Goal: Task Accomplishment & Management: Use online tool/utility

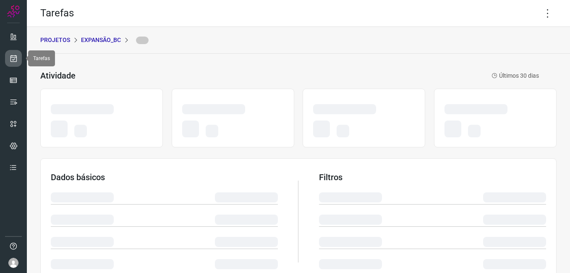
click at [18, 56] on link at bounding box center [13, 58] width 17 height 17
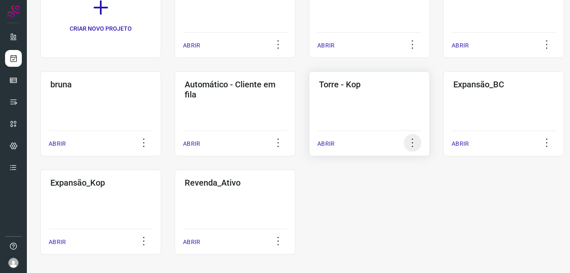
scroll to position [96, 0]
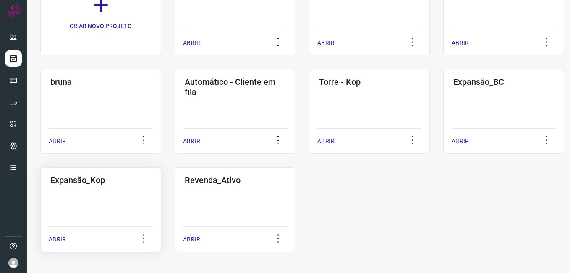
click at [136, 196] on div "Expansão_Kop ABRIR" at bounding box center [100, 209] width 121 height 85
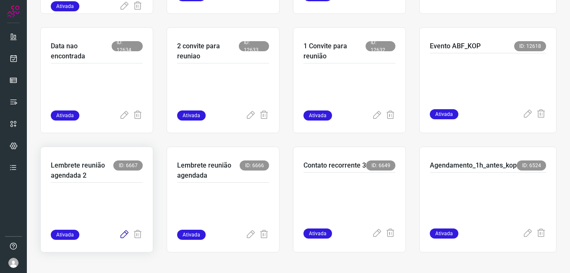
scroll to position [397, 0]
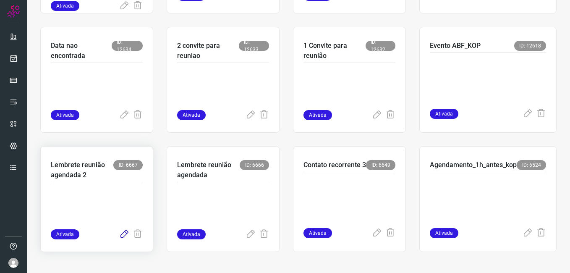
click at [119, 232] on icon at bounding box center [124, 234] width 10 height 10
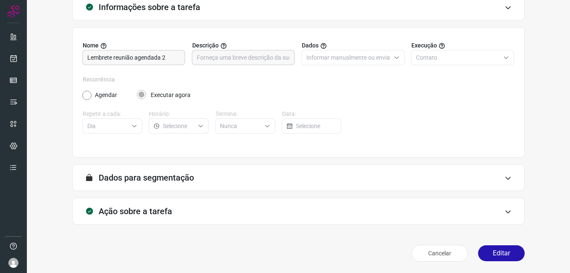
scroll to position [55, 0]
click at [486, 244] on div "Cancelar Editar" at bounding box center [298, 252] width 452 height 23
click at [489, 253] on button "Editar" at bounding box center [501, 253] width 47 height 16
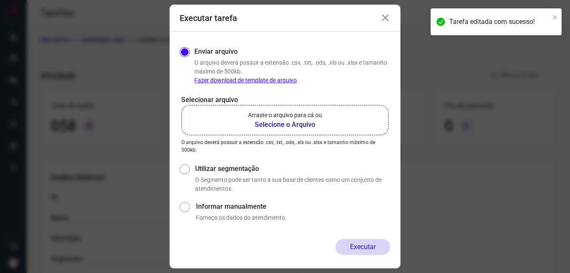
click at [264, 127] on b "Selecione o Arquivo" at bounding box center [285, 125] width 74 height 10
click at [0, 0] on input "Arraste o arquivo para cá ou Selecione o Arquivo" at bounding box center [0, 0] width 0 height 0
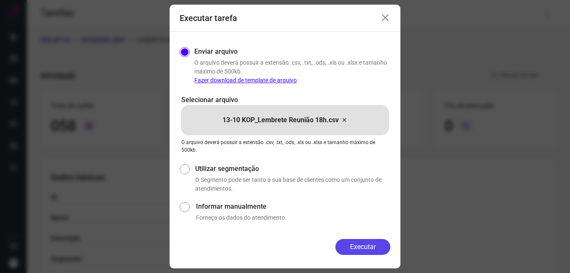
click at [338, 247] on button "Executar" at bounding box center [362, 247] width 55 height 16
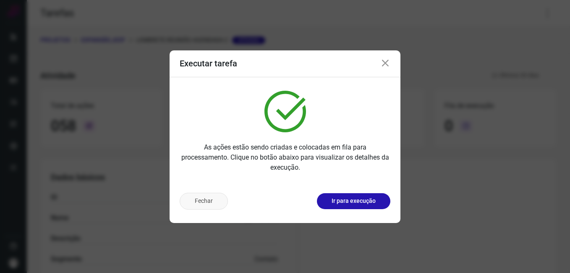
click at [199, 201] on button "Fechar" at bounding box center [204, 201] width 48 height 17
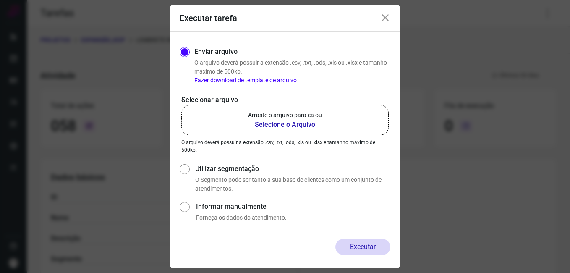
click at [386, 17] on icon at bounding box center [385, 18] width 10 height 10
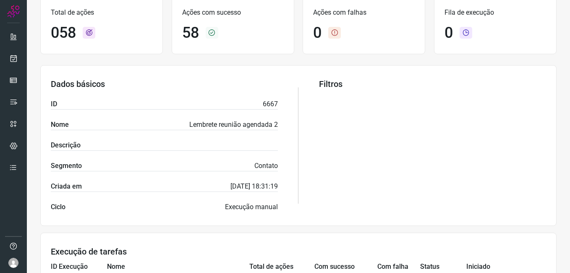
scroll to position [252, 0]
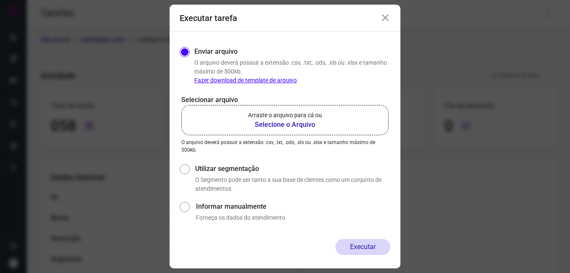
click at [385, 17] on icon at bounding box center [385, 18] width 10 height 10
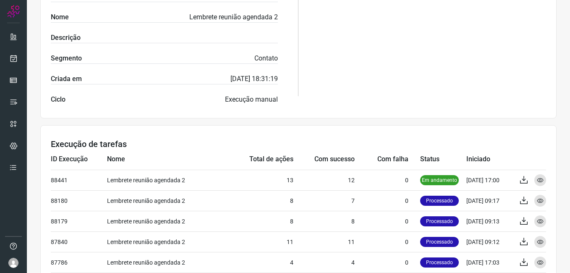
scroll to position [178, 0]
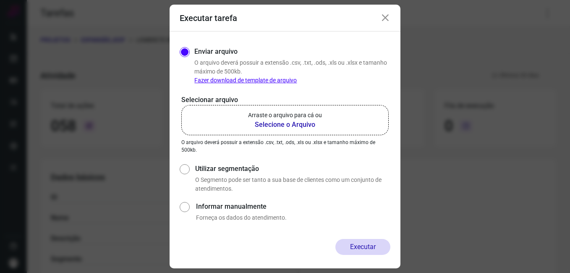
click at [386, 19] on icon at bounding box center [385, 18] width 10 height 10
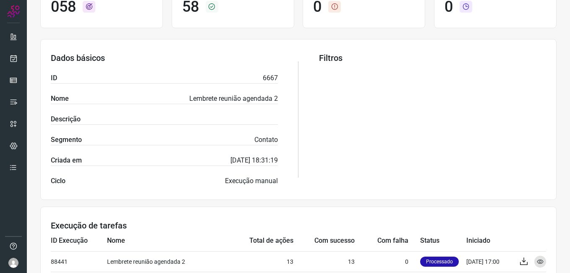
scroll to position [252, 0]
